Goal: Information Seeking & Learning: Understand process/instructions

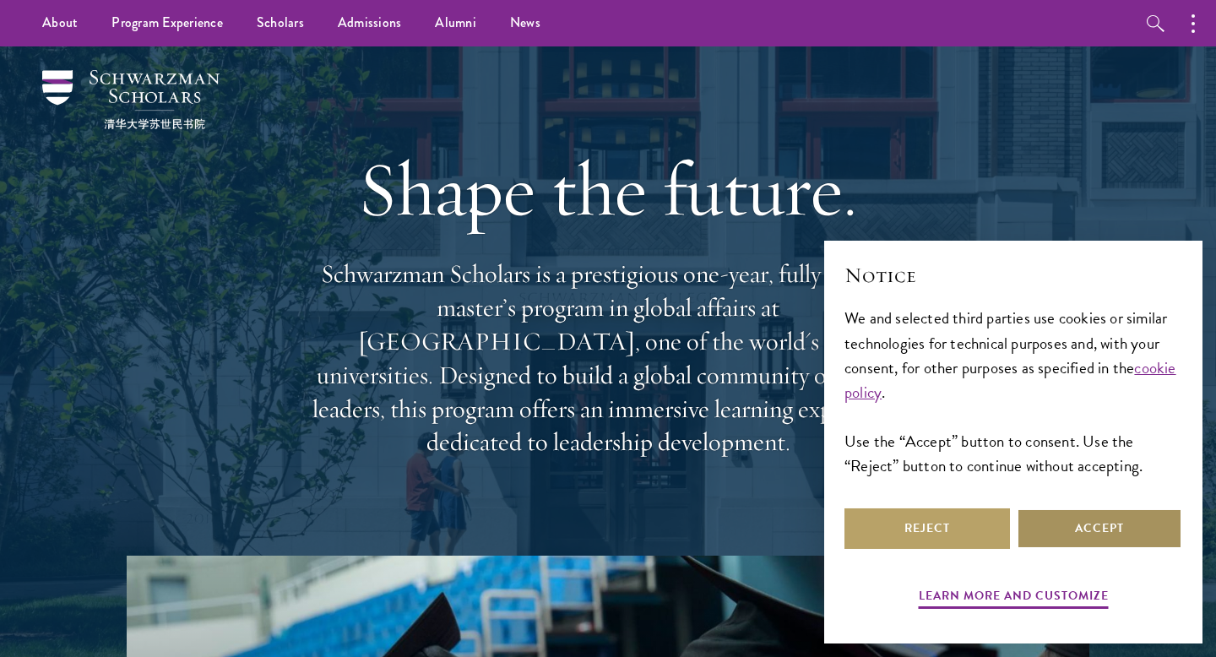
click at [1062, 519] on button "Accept" at bounding box center [1100, 528] width 166 height 41
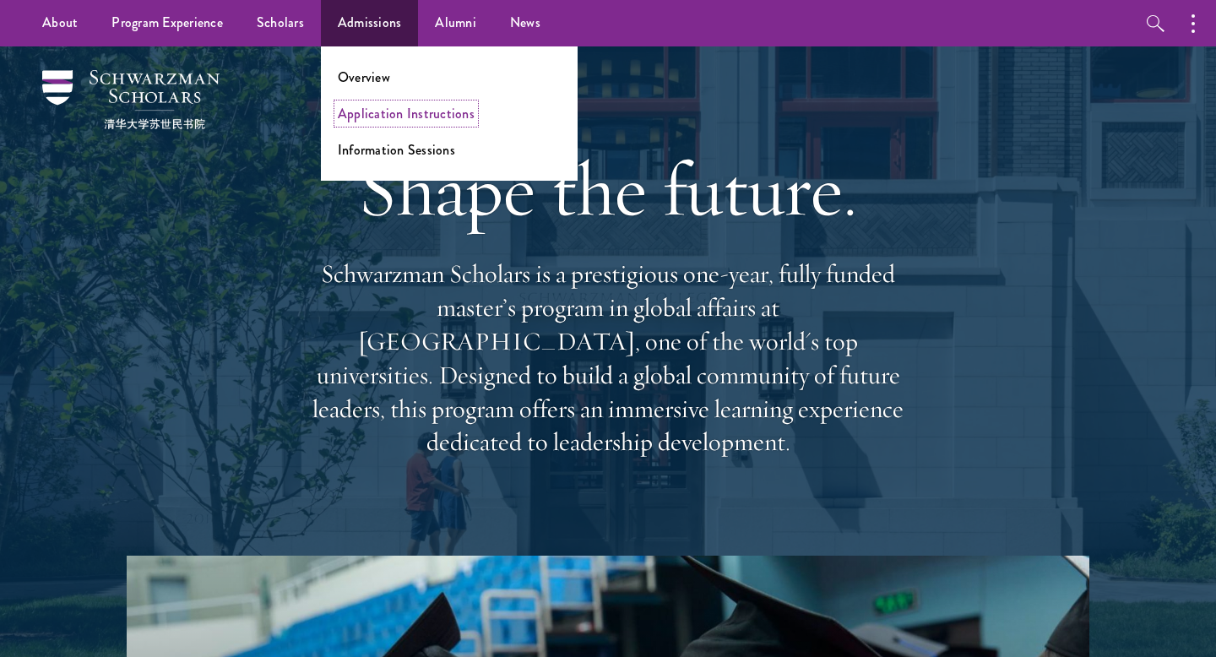
click at [379, 106] on link "Application Instructions" at bounding box center [406, 113] width 137 height 19
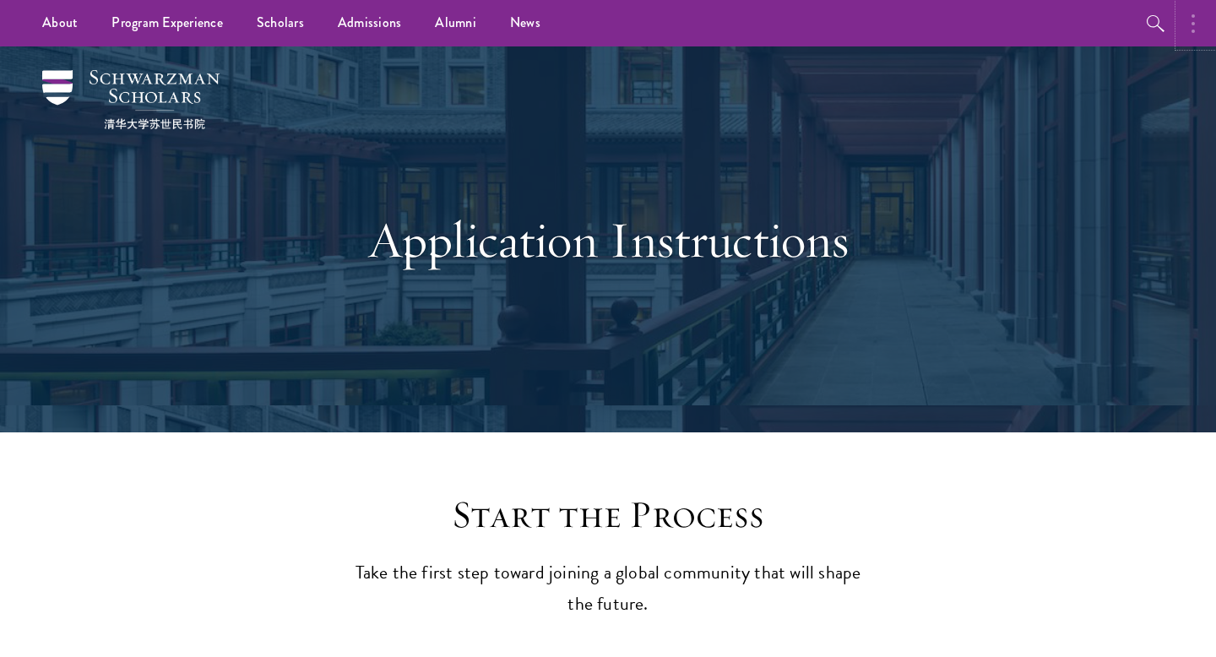
click at [1192, 29] on icon "button" at bounding box center [1193, 24] width 3 height 20
click at [1003, 19] on button "button" at bounding box center [1015, 23] width 37 height 46
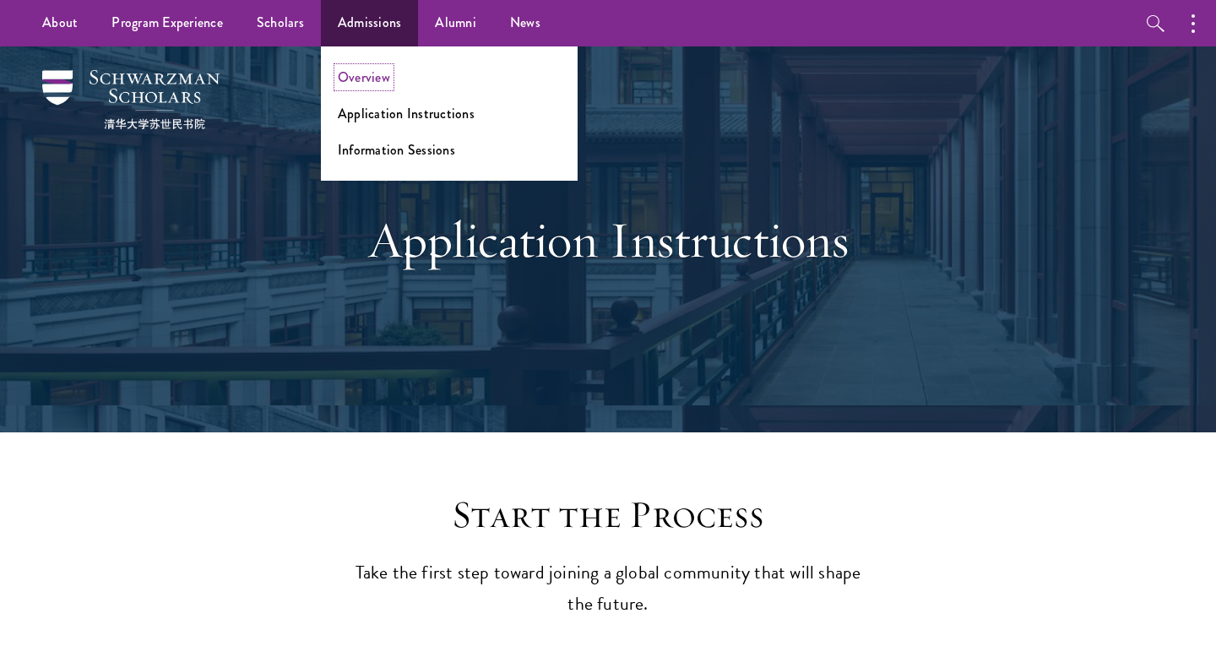
click at [369, 82] on link "Overview" at bounding box center [364, 77] width 52 height 19
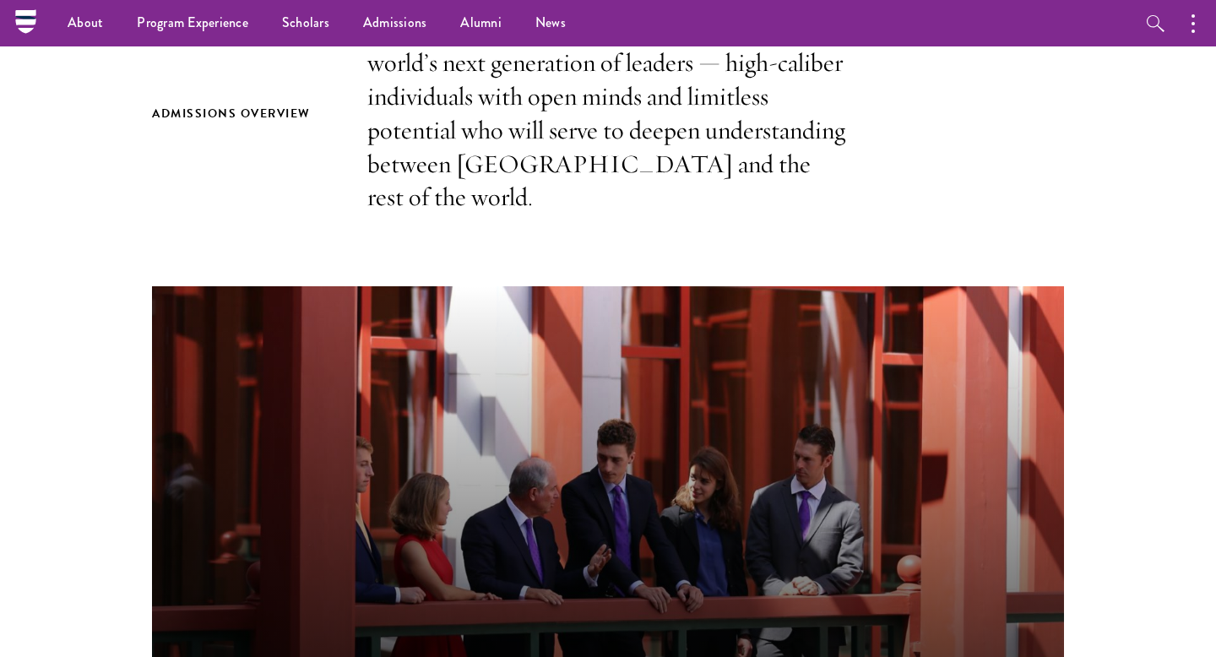
scroll to position [212, 0]
